Goal: Find specific page/section: Find specific page/section

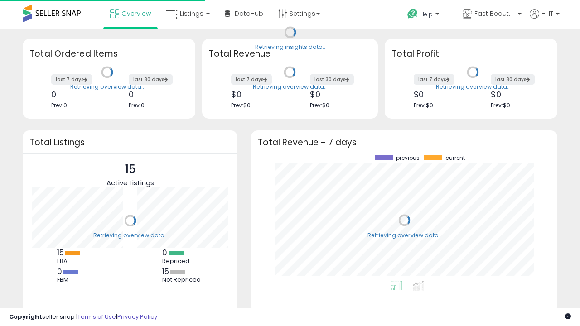
scroll to position [126, 288]
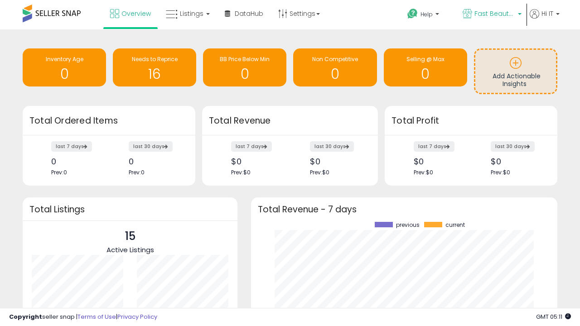
click at [491, 14] on span "Fast Beauty ([GEOGRAPHIC_DATA])" at bounding box center [494, 13] width 41 height 9
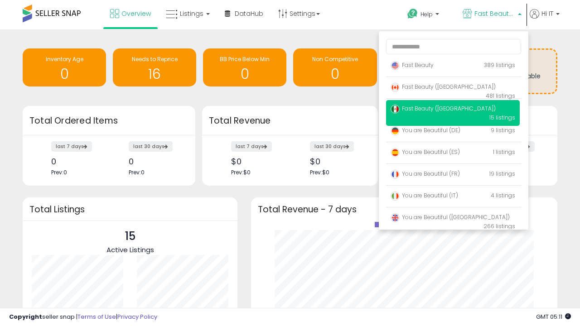
click at [452, 110] on span "Fast Beauty ([GEOGRAPHIC_DATA])" at bounding box center [442, 109] width 105 height 8
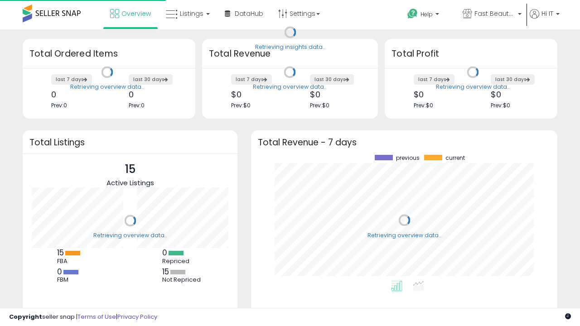
scroll to position [126, 288]
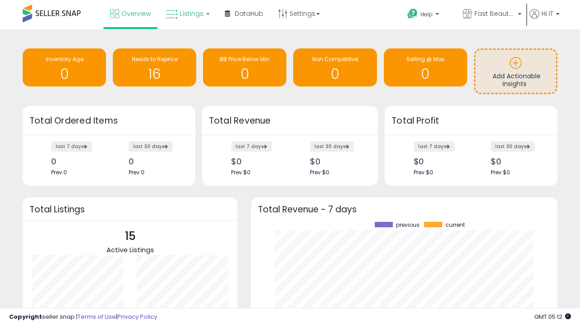
click at [187, 14] on span "Listings" at bounding box center [192, 13] width 24 height 9
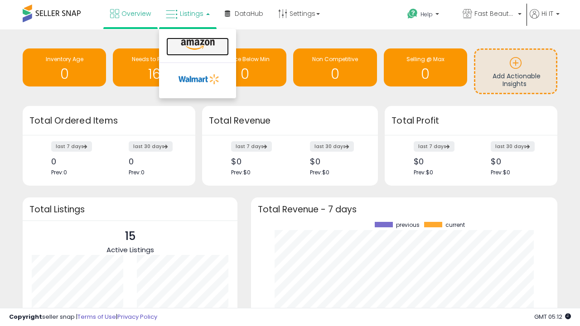
click at [197, 45] on icon at bounding box center [197, 45] width 39 height 12
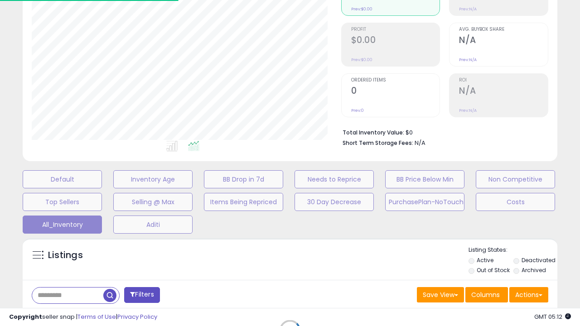
scroll to position [252, 0]
